Goal: Information Seeking & Learning: Check status

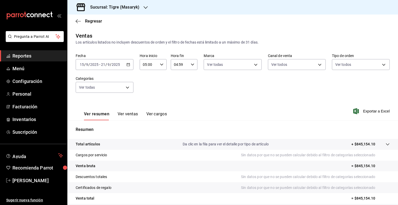
scroll to position [43, 0]
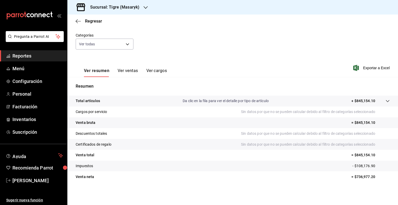
click at [48, 56] on span "Reportes" at bounding box center [37, 55] width 51 height 7
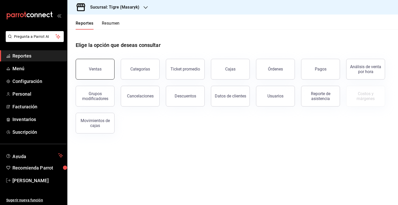
click at [98, 62] on button "Ventas" at bounding box center [95, 69] width 39 height 21
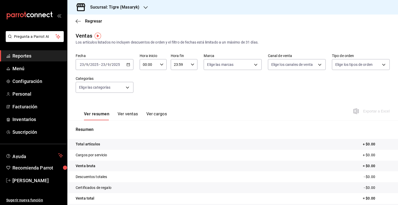
click at [126, 63] on icon "button" at bounding box center [128, 65] width 4 height 4
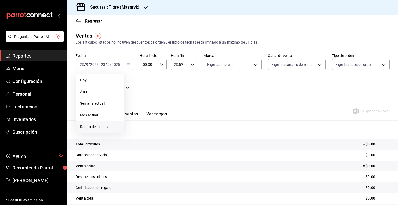
click at [100, 130] on li "Rango de fechas" at bounding box center [100, 127] width 48 height 12
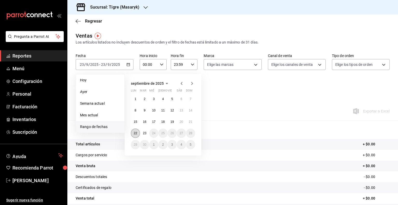
click at [137, 131] on button "22" at bounding box center [135, 133] width 9 height 9
click at [142, 131] on button "23" at bounding box center [144, 133] width 9 height 9
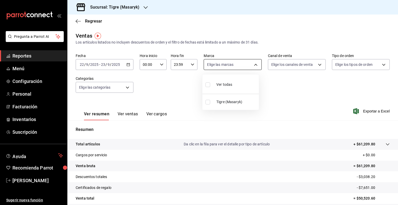
click at [248, 64] on body "Pregunta a Parrot AI Reportes Menú Configuración Personal Facturación Inventari…" at bounding box center [199, 102] width 398 height 205
click at [229, 83] on span "Ver todas" at bounding box center [224, 84] width 16 height 5
type input "0f86158e-2edf-4eb8-b958-7d07c808eb5c"
checkbox input "true"
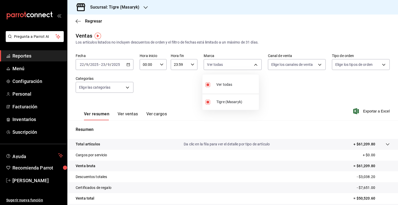
click at [290, 67] on div at bounding box center [199, 102] width 398 height 205
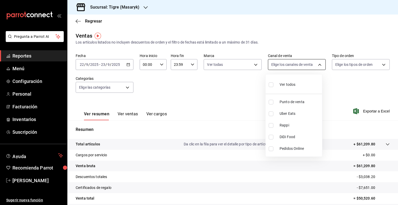
click at [305, 64] on body "Pregunta a Parrot AI Reportes Menú Configuración Personal Facturación Inventari…" at bounding box center [199, 102] width 398 height 205
click at [289, 79] on div "Ver todos" at bounding box center [282, 84] width 27 height 11
type input "PARROT,UBER_EATS,RAPPI,DIDI_FOOD,ONLINE"
checkbox input "true"
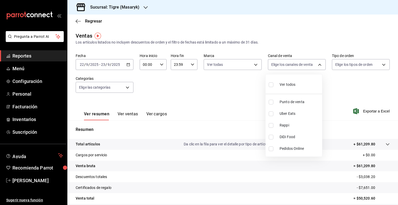
checkbox input "true"
click at [353, 64] on div at bounding box center [199, 102] width 398 height 205
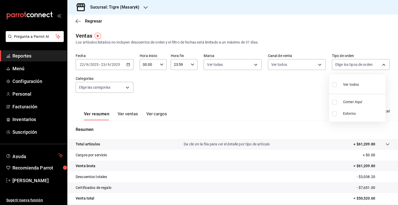
click at [353, 64] on body "Pregunta a Parrot AI Reportes Menú Configuración Personal Facturación Inventari…" at bounding box center [199, 102] width 398 height 205
click at [343, 87] on span "Ver todos" at bounding box center [351, 84] width 16 height 5
type input "055f9661-bd08-44a8-b190-ece87b7249e5,EXTERNAL"
checkbox input "true"
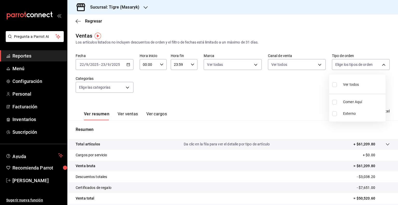
checkbox input "true"
click at [95, 88] on div at bounding box center [199, 102] width 398 height 205
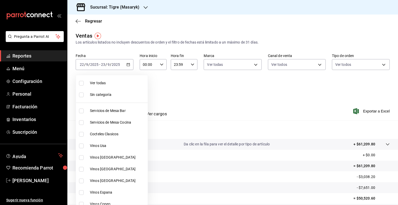
click at [107, 87] on body "Pregunta a Parrot AI Reportes Menú Configuración Personal Facturación Inventari…" at bounding box center [199, 102] width 398 height 205
click at [103, 82] on span "Ver todas" at bounding box center [118, 82] width 56 height 5
type input "7cd27861-1019-4265-ada8-0a6349b72ebc,77c47ebf-2aa7-4ca3-900f-d4e8133ed13d,d84ff…"
checkbox input "true"
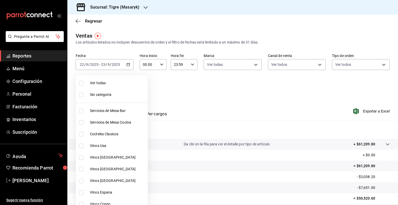
checkbox input "true"
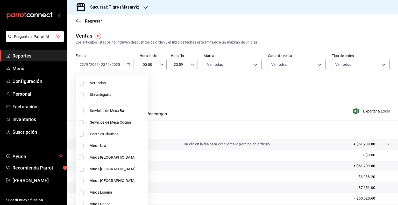
checkbox input "true"
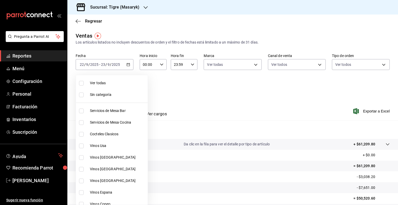
checkbox input "true"
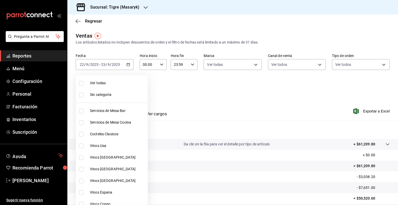
checkbox input "true"
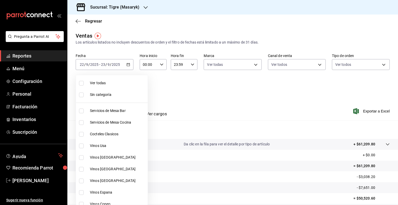
checkbox input "true"
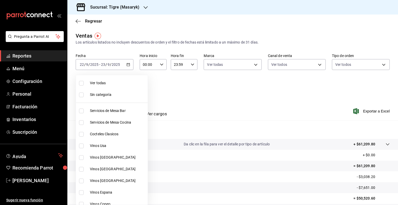
checkbox input "true"
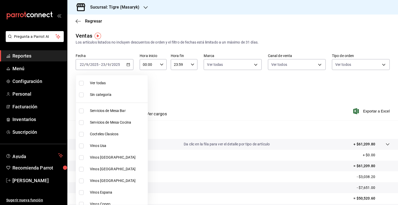
checkbox input "true"
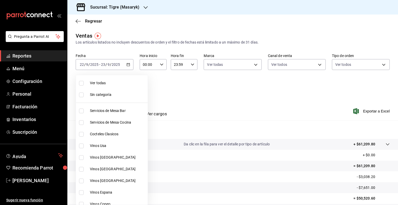
checkbox input "true"
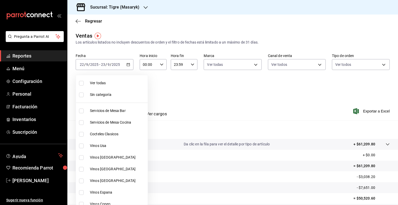
checkbox input "true"
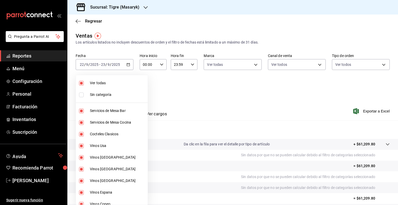
click at [309, 126] on div at bounding box center [199, 102] width 398 height 205
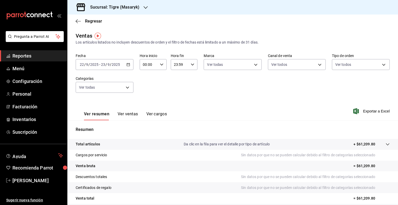
click at [309, 126] on p "Resumen" at bounding box center [233, 129] width 314 height 6
